Goal: Communication & Community: Answer question/provide support

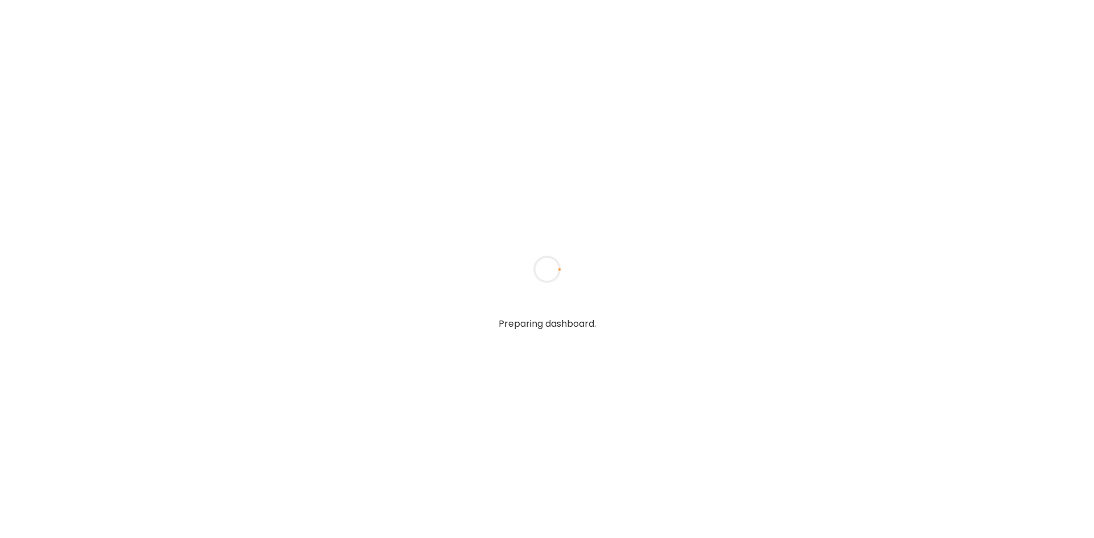
type input "*******"
type input "**********"
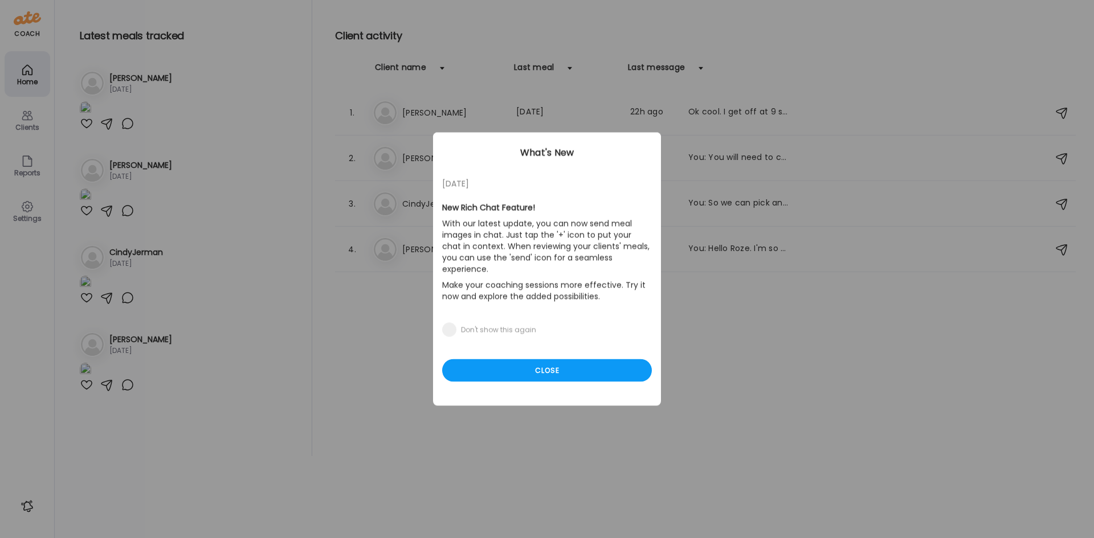
click at [575, 359] on div "Close" at bounding box center [547, 370] width 210 height 23
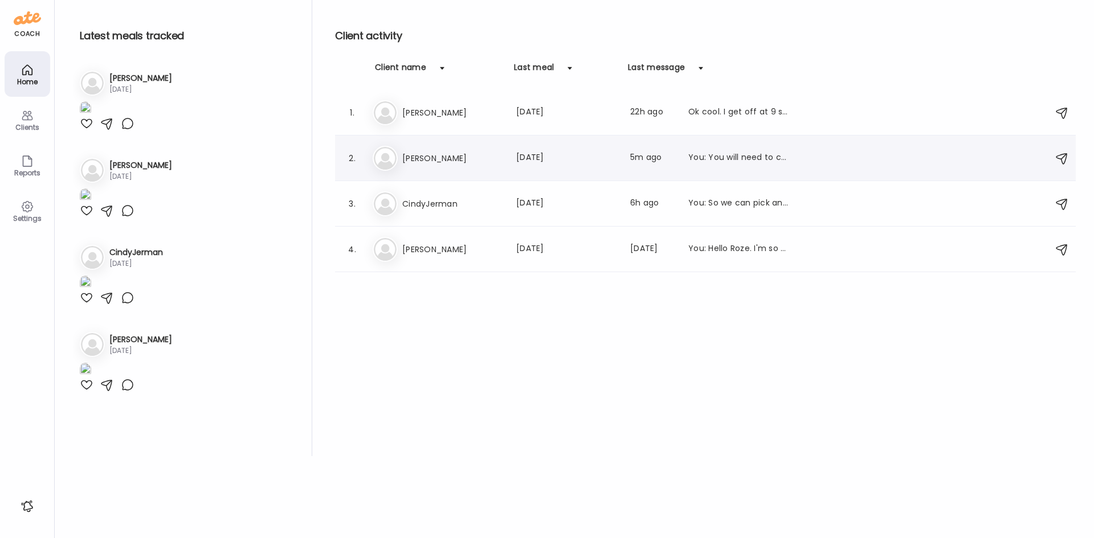
click at [441, 165] on h3 "[PERSON_NAME]" at bounding box center [452, 159] width 100 height 14
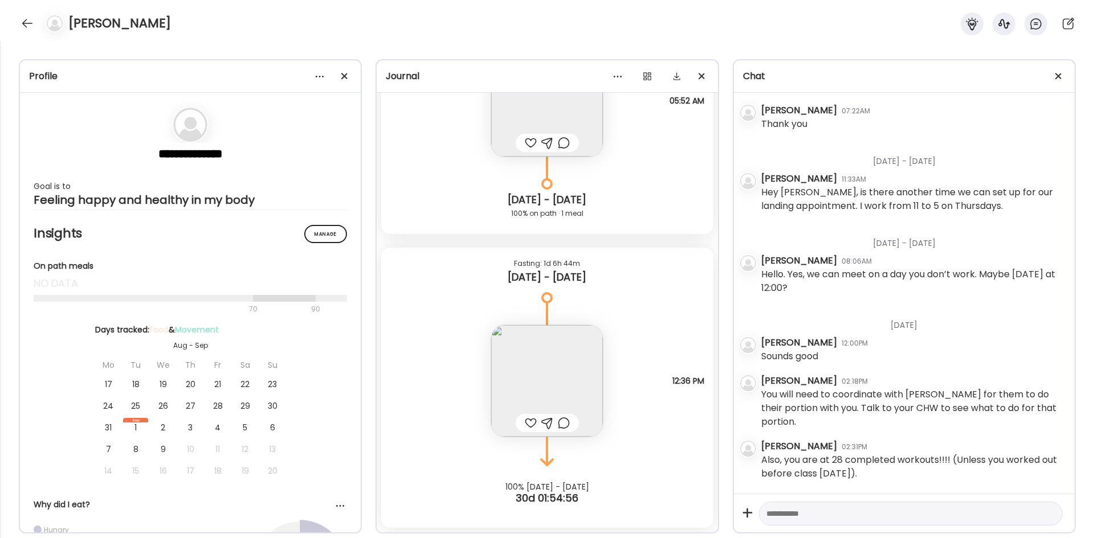
scroll to position [3353, 0]
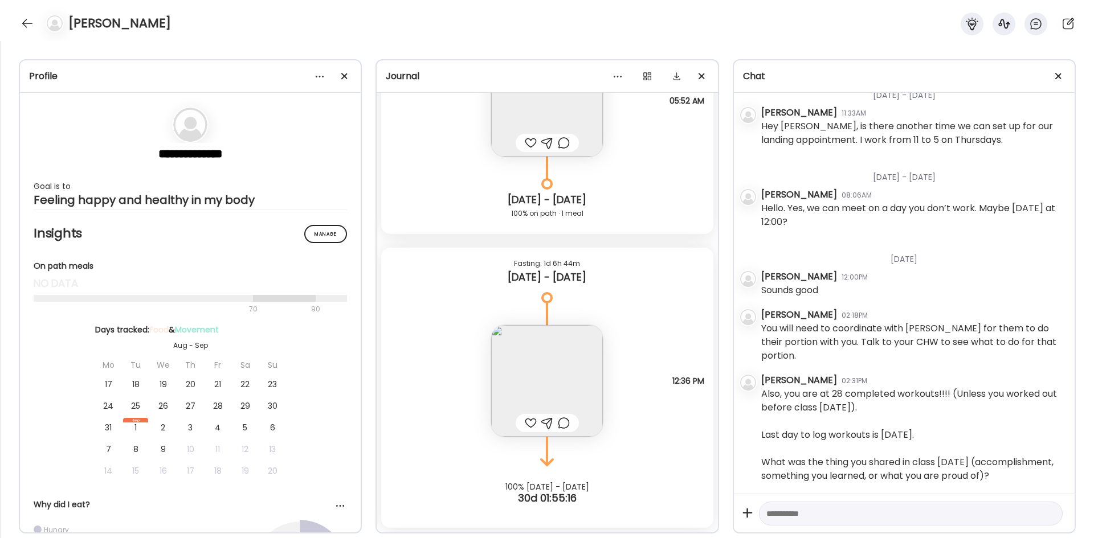
click at [26, 25] on div at bounding box center [27, 23] width 18 height 18
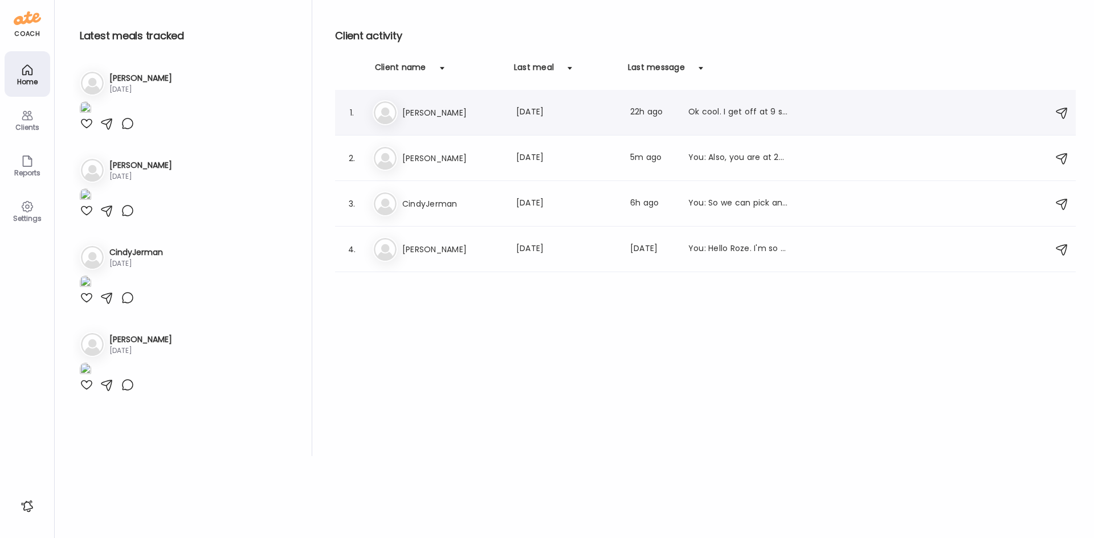
click at [461, 108] on h3 "[PERSON_NAME]" at bounding box center [452, 113] width 100 height 14
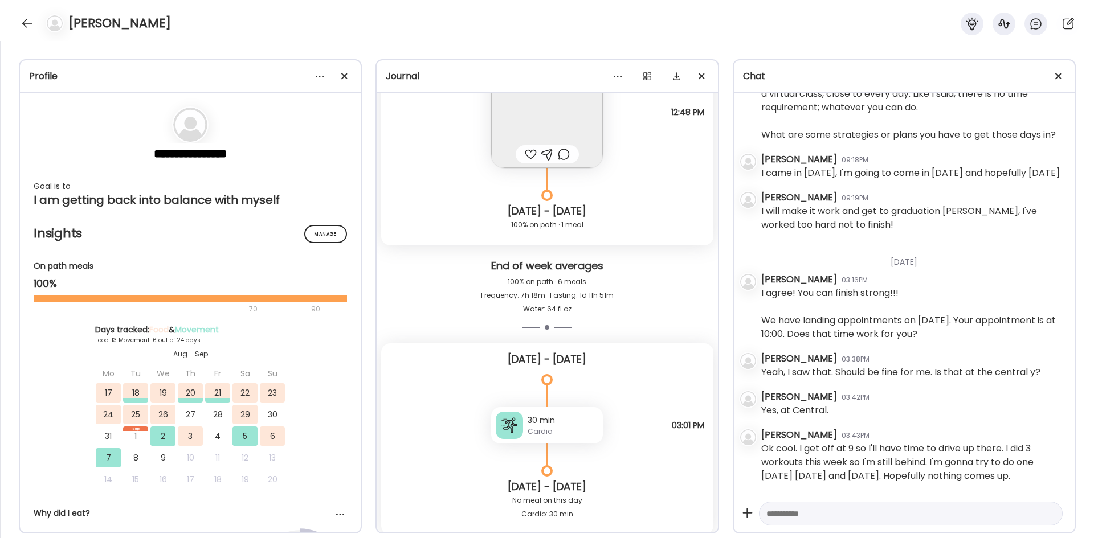
scroll to position [16250, 0]
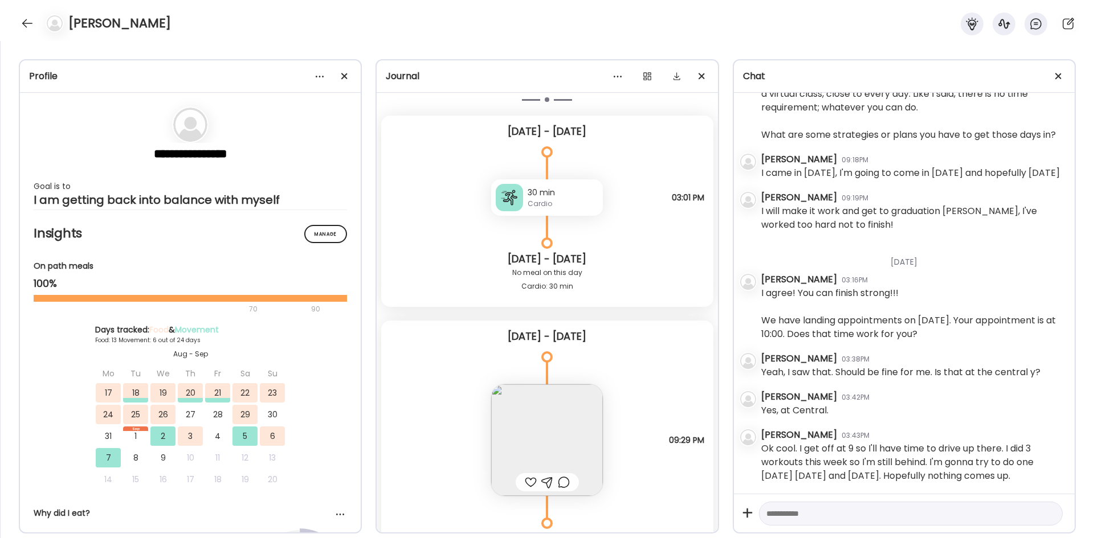
click at [545, 206] on div "Cardio" at bounding box center [562, 204] width 71 height 10
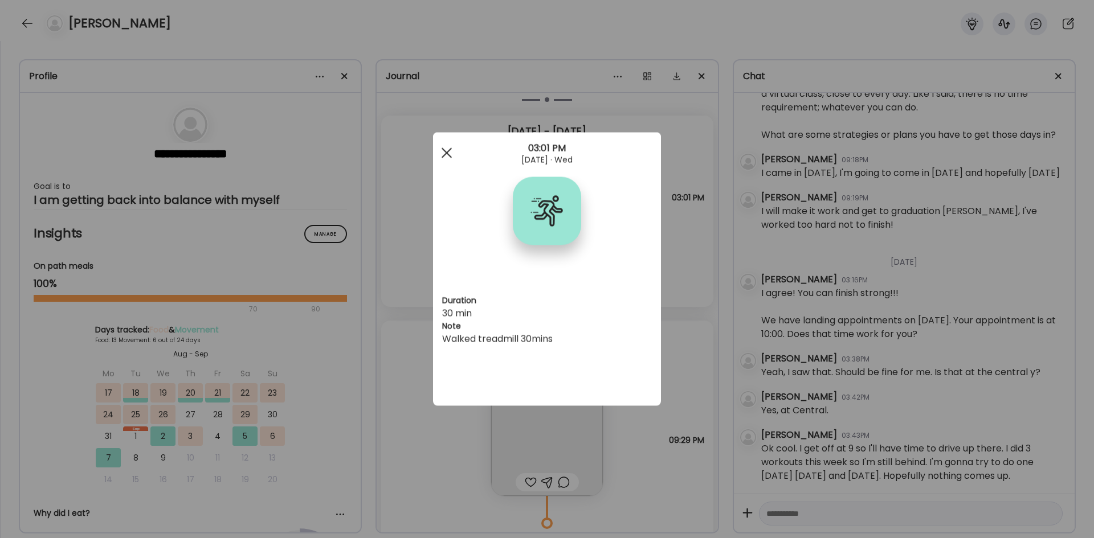
click at [452, 154] on div at bounding box center [446, 153] width 23 height 23
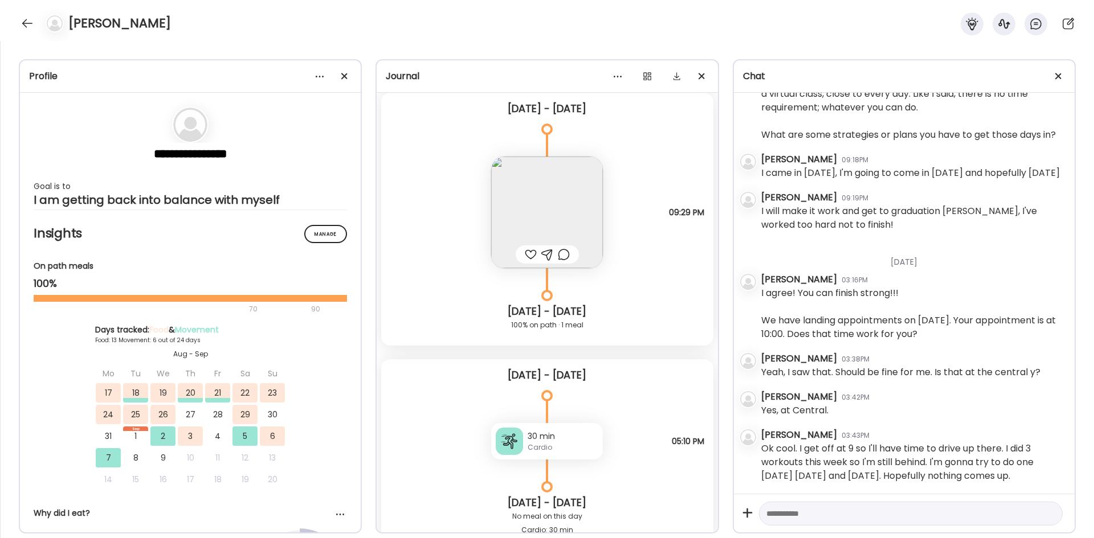
scroll to position [16591, 0]
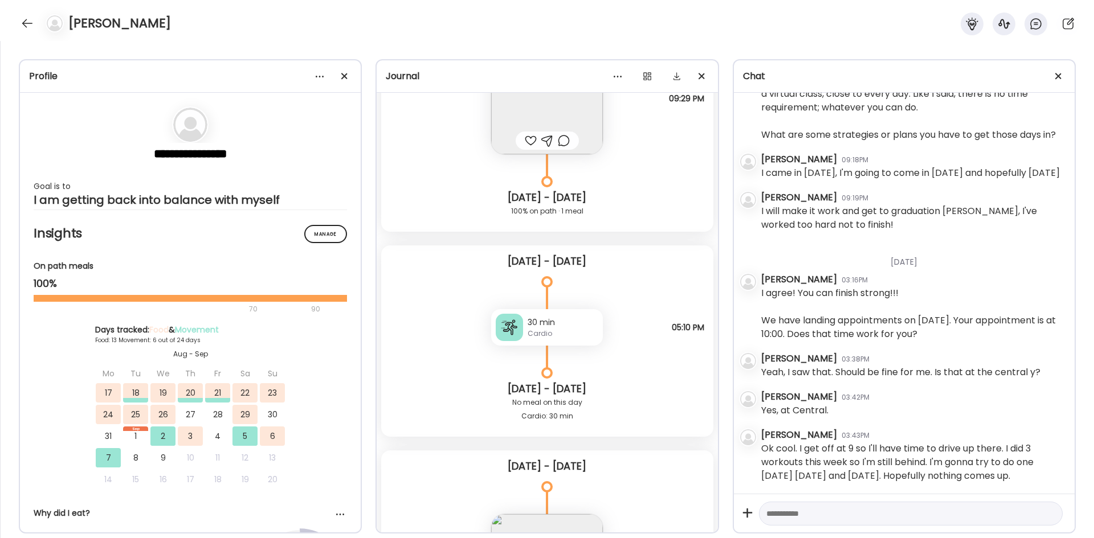
click at [568, 321] on div "30 min" at bounding box center [562, 323] width 71 height 12
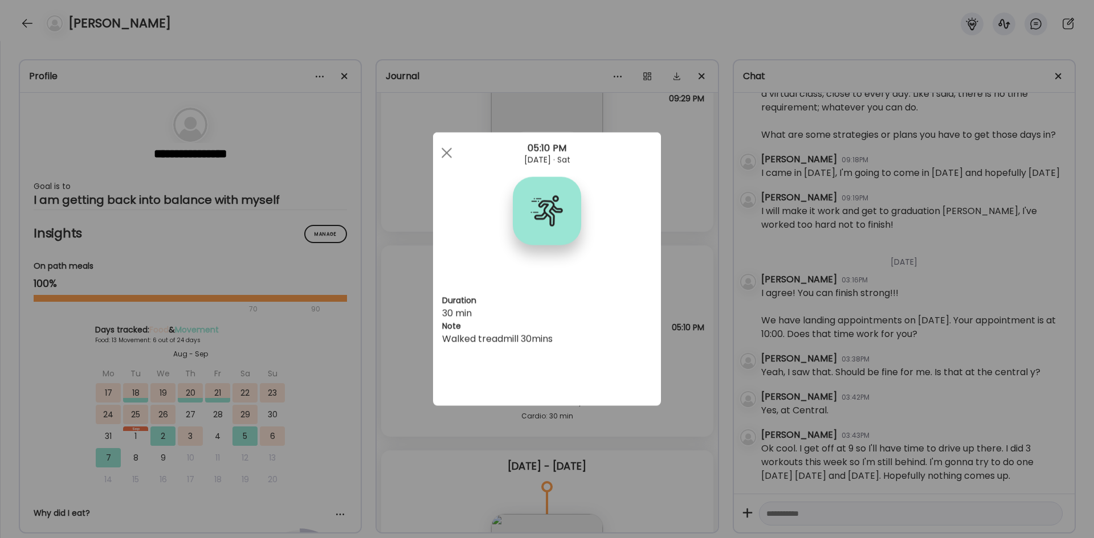
click at [444, 156] on span at bounding box center [446, 153] width 10 height 10
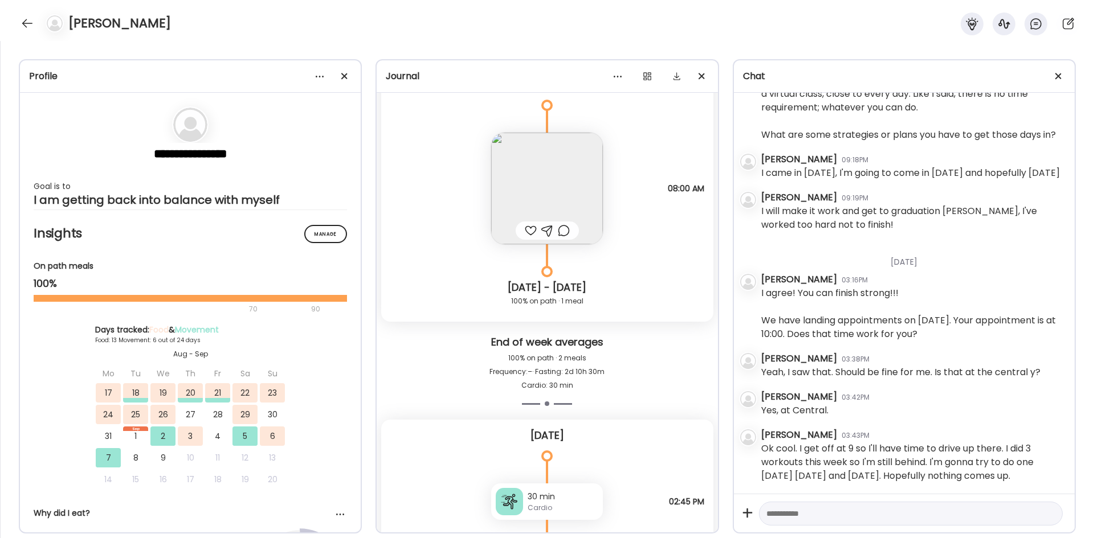
scroll to position [17047, 0]
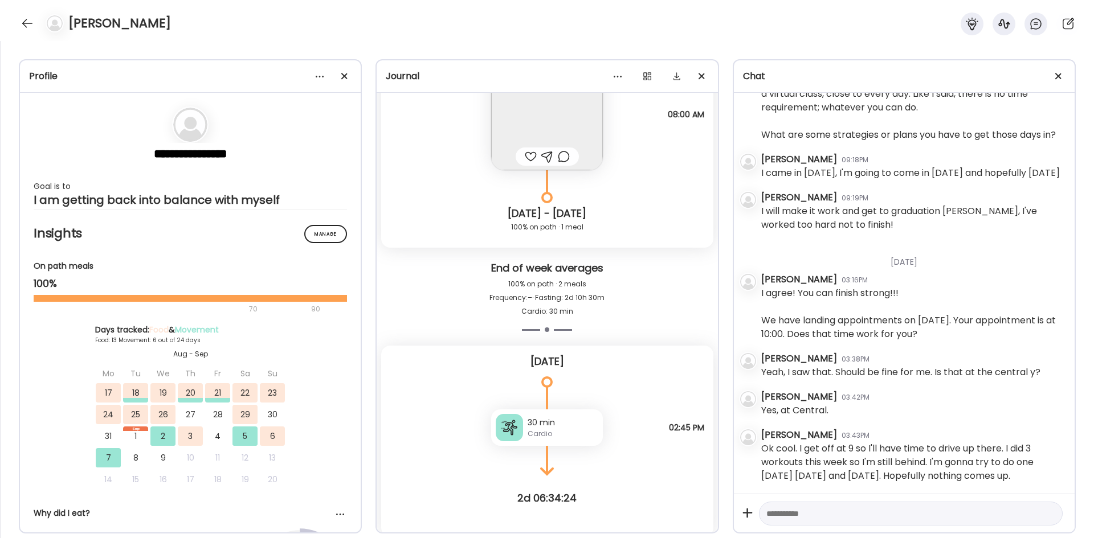
click at [538, 439] on div "Cardio" at bounding box center [562, 434] width 71 height 10
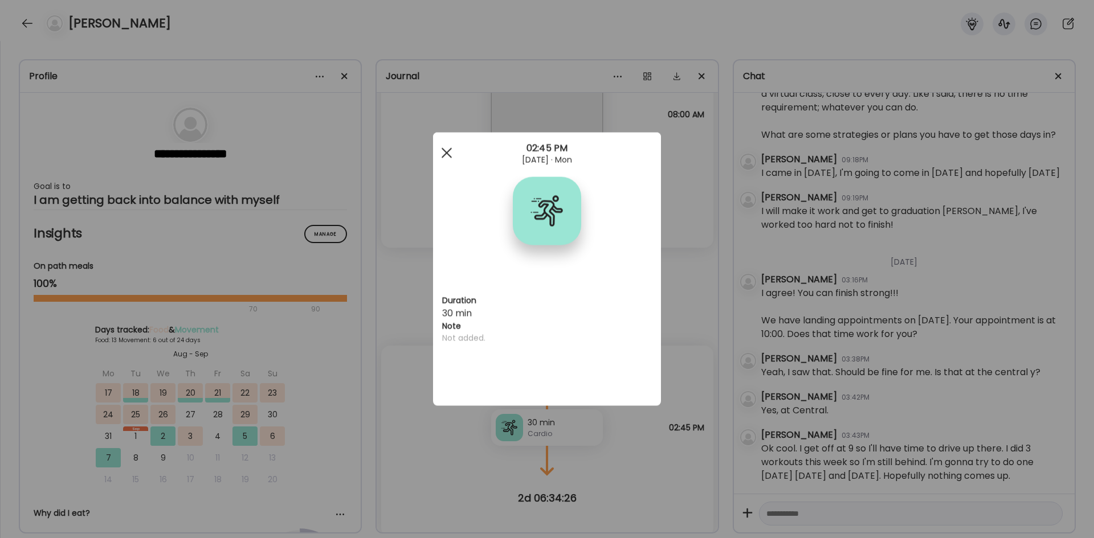
click at [442, 153] on div at bounding box center [446, 153] width 23 height 23
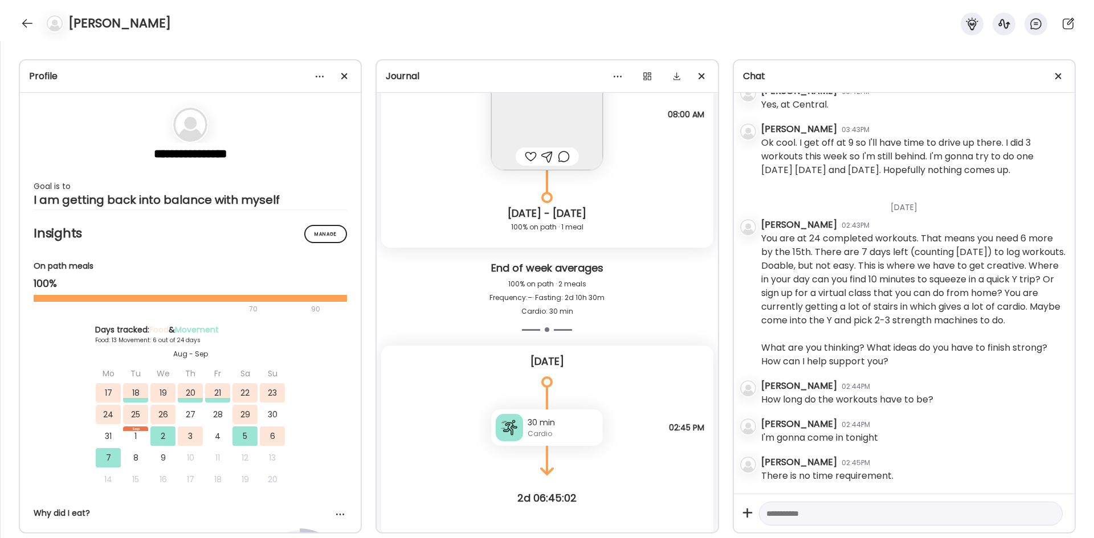
scroll to position [7232, 0]
click at [874, 524] on div at bounding box center [911, 514] width 304 height 24
click at [870, 512] on textarea at bounding box center [900, 514] width 268 height 14
type textarea "**********"
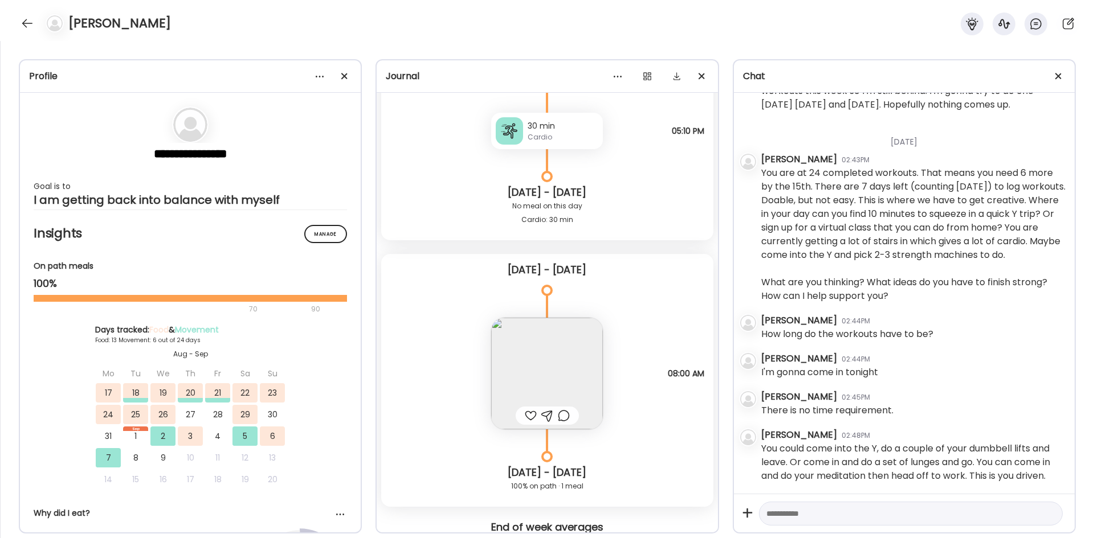
scroll to position [16762, 0]
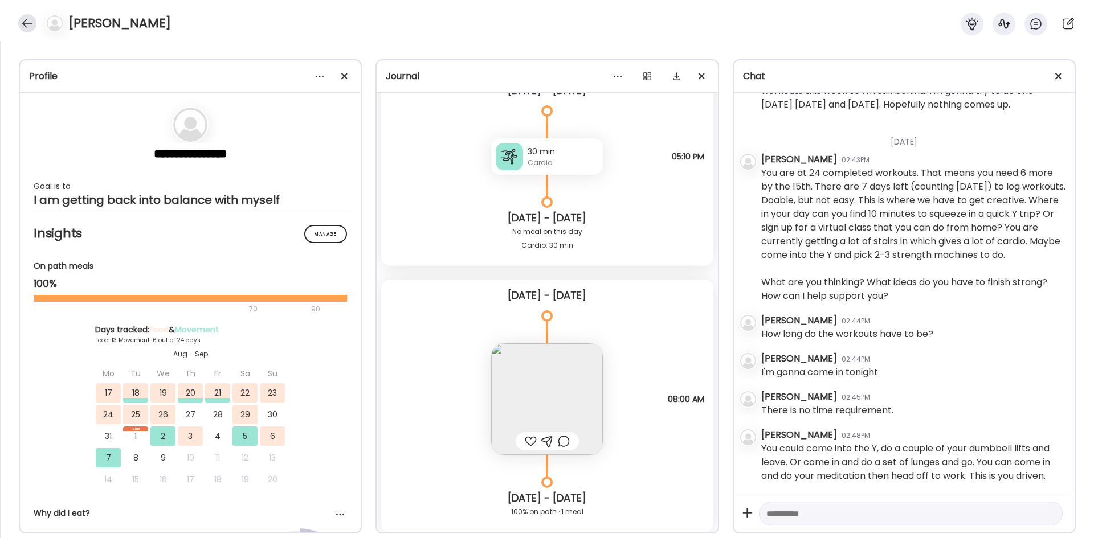
click at [27, 16] on div at bounding box center [27, 23] width 18 height 18
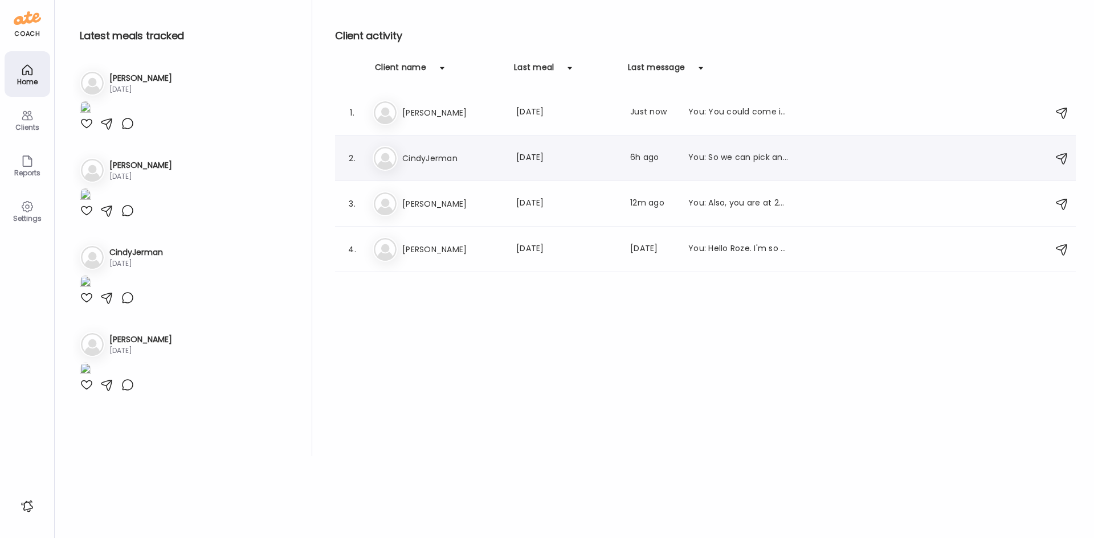
click at [445, 165] on h3 "CindyJerman" at bounding box center [452, 159] width 100 height 14
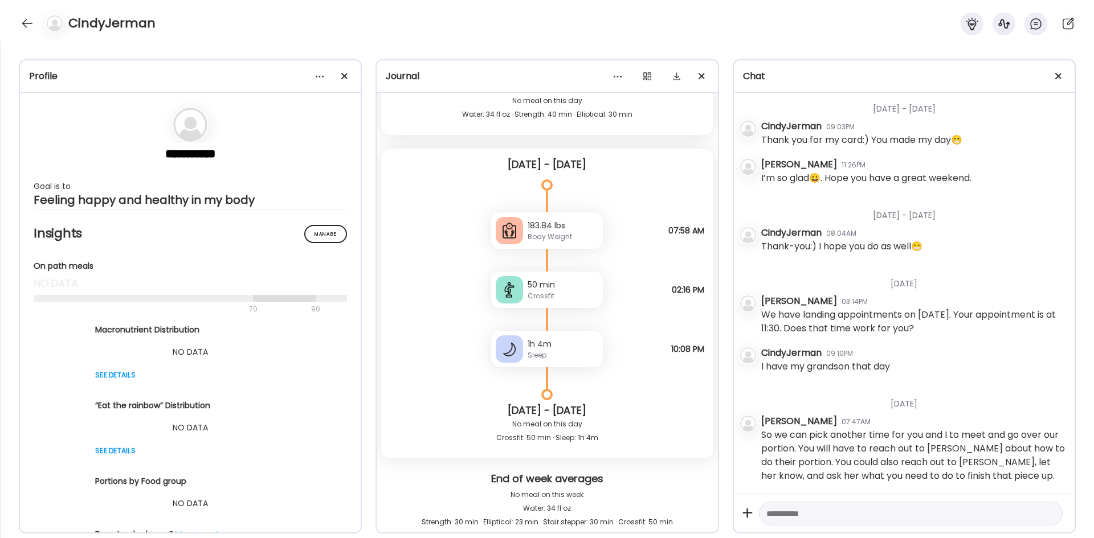
scroll to position [5856, 0]
click at [552, 298] on div "Crossfit" at bounding box center [562, 297] width 71 height 10
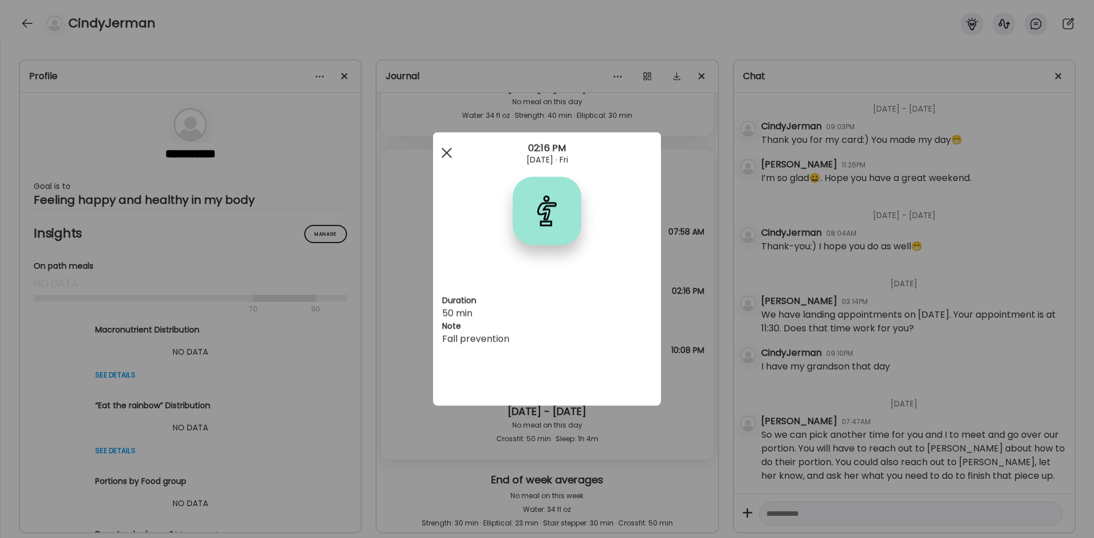
click at [445, 155] on div at bounding box center [446, 153] width 23 height 23
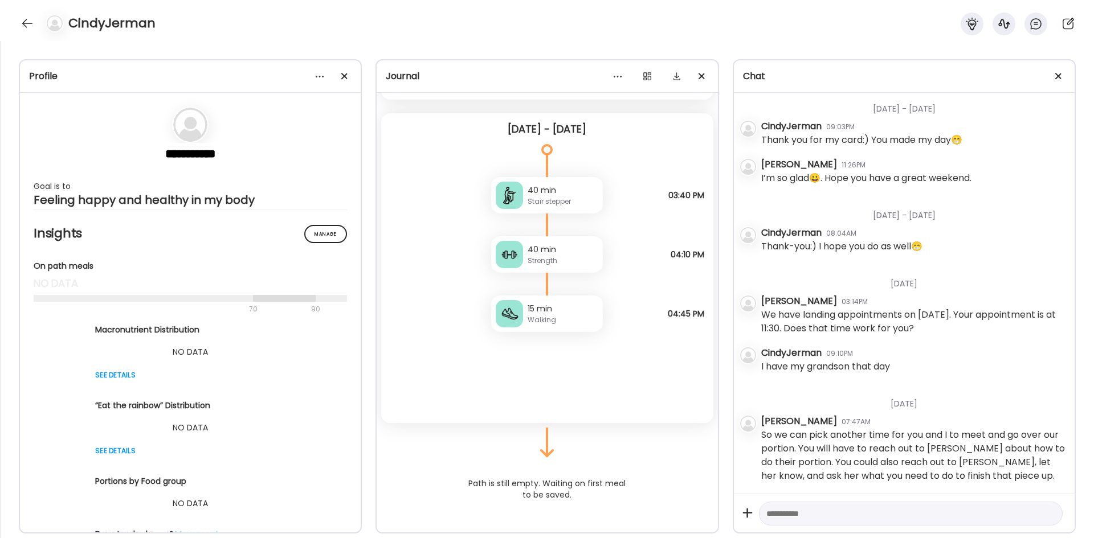
scroll to position [5063, 0]
click at [850, 513] on textarea at bounding box center [900, 514] width 268 height 14
type textarea "**********"
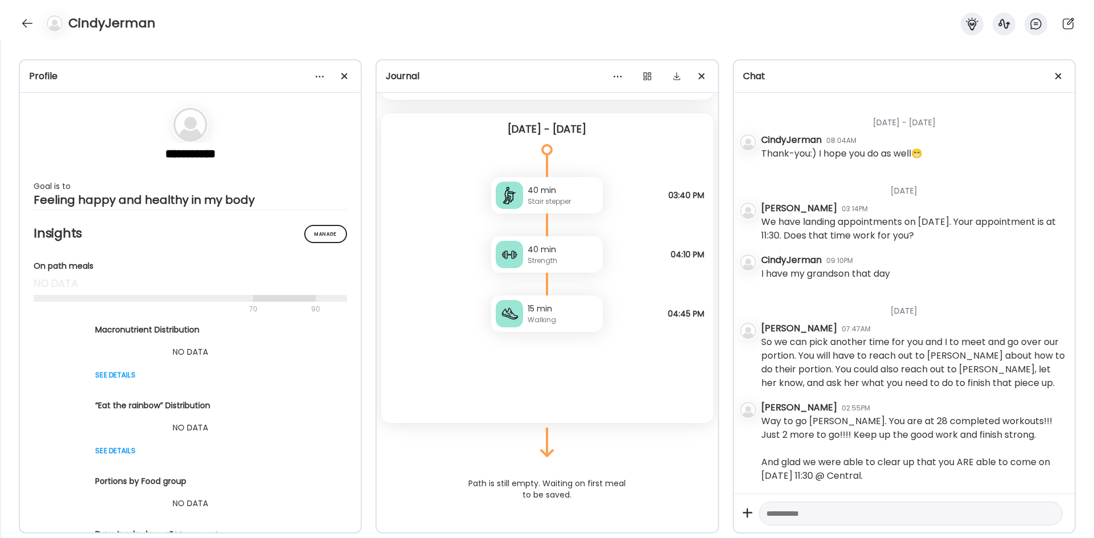
scroll to position [5156, 0]
